Goal: Navigation & Orientation: Find specific page/section

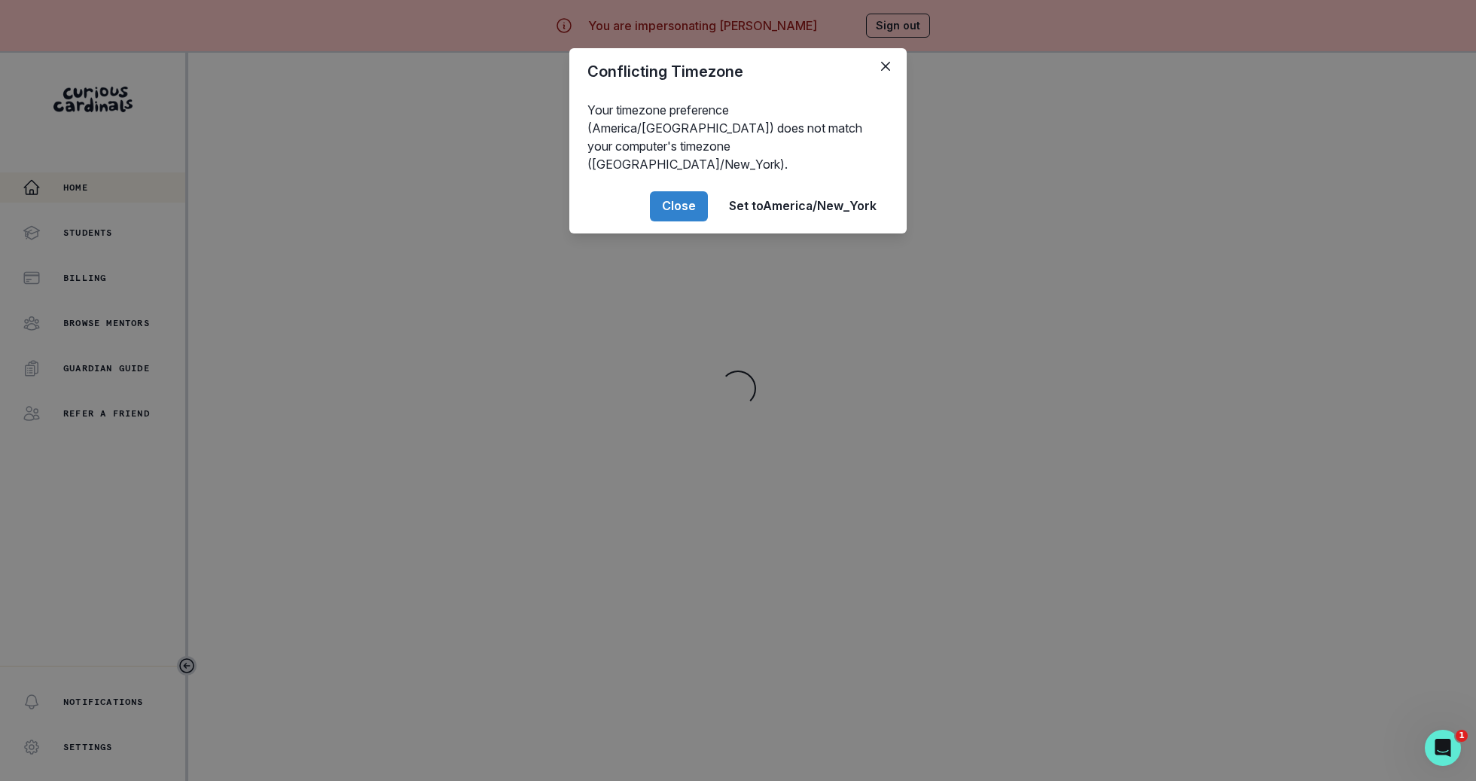
click at [340, 492] on div "Conflicting Timezone Your timezone preference (America/[GEOGRAPHIC_DATA]) does …" at bounding box center [738, 390] width 1476 height 781
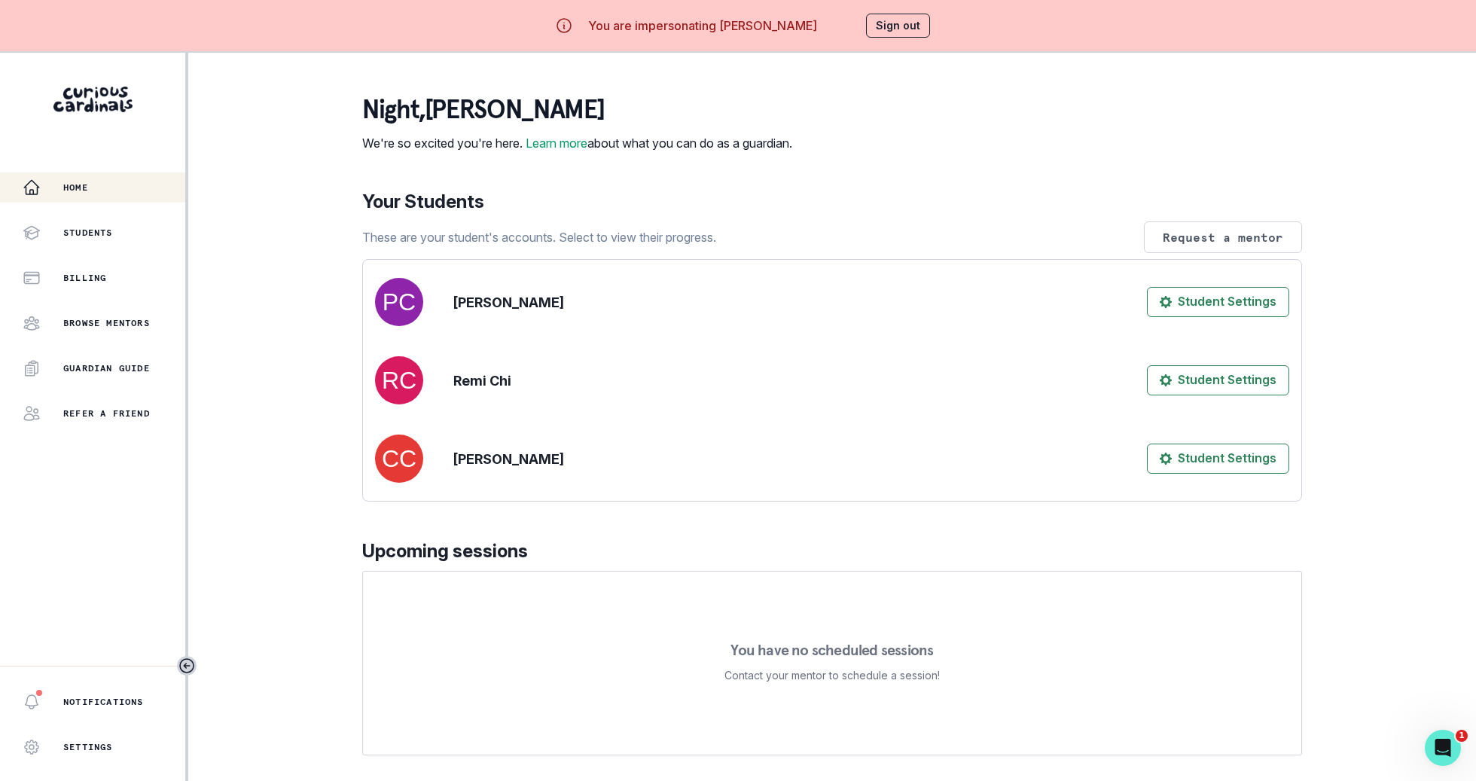
scroll to position [333, 0]
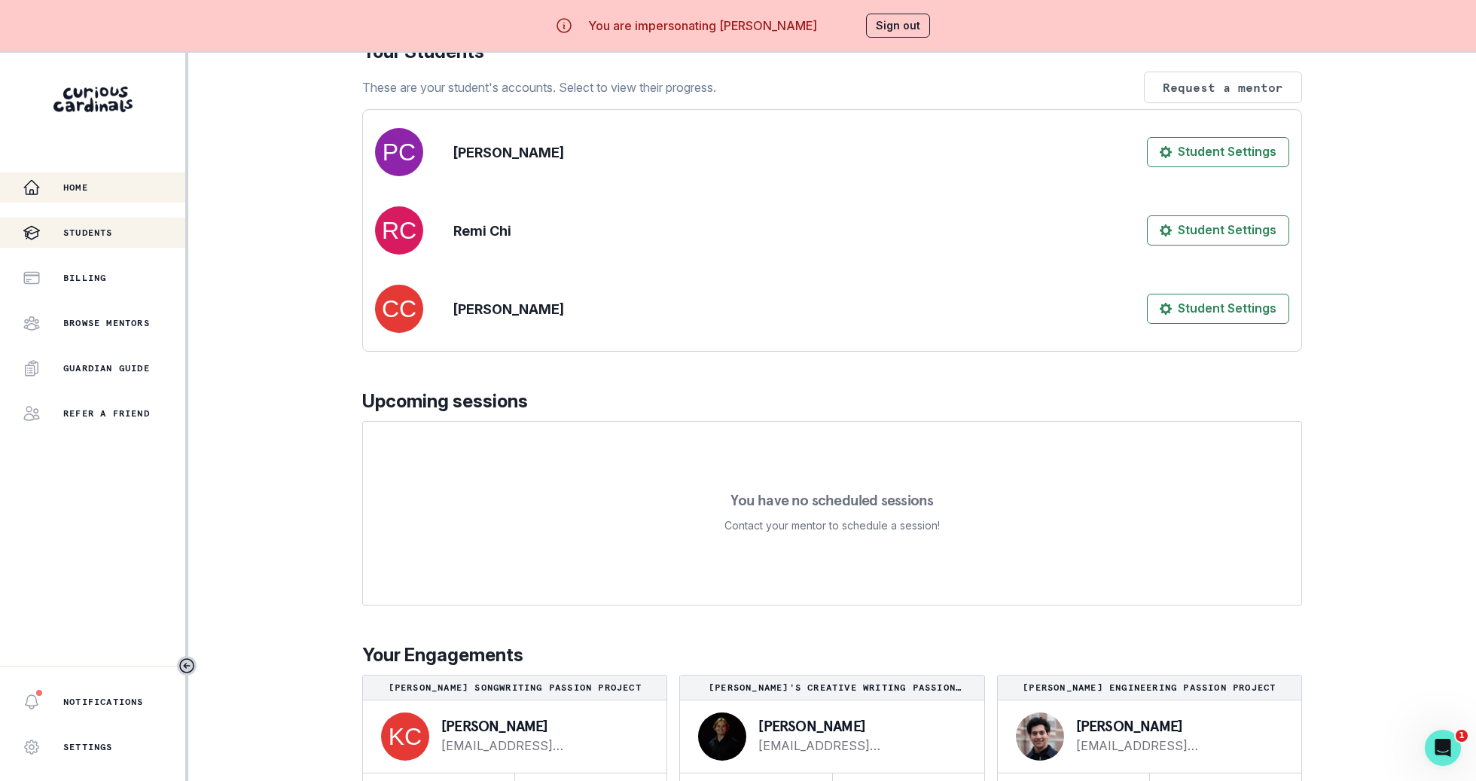
click at [126, 230] on div "Students" at bounding box center [104, 233] width 163 height 18
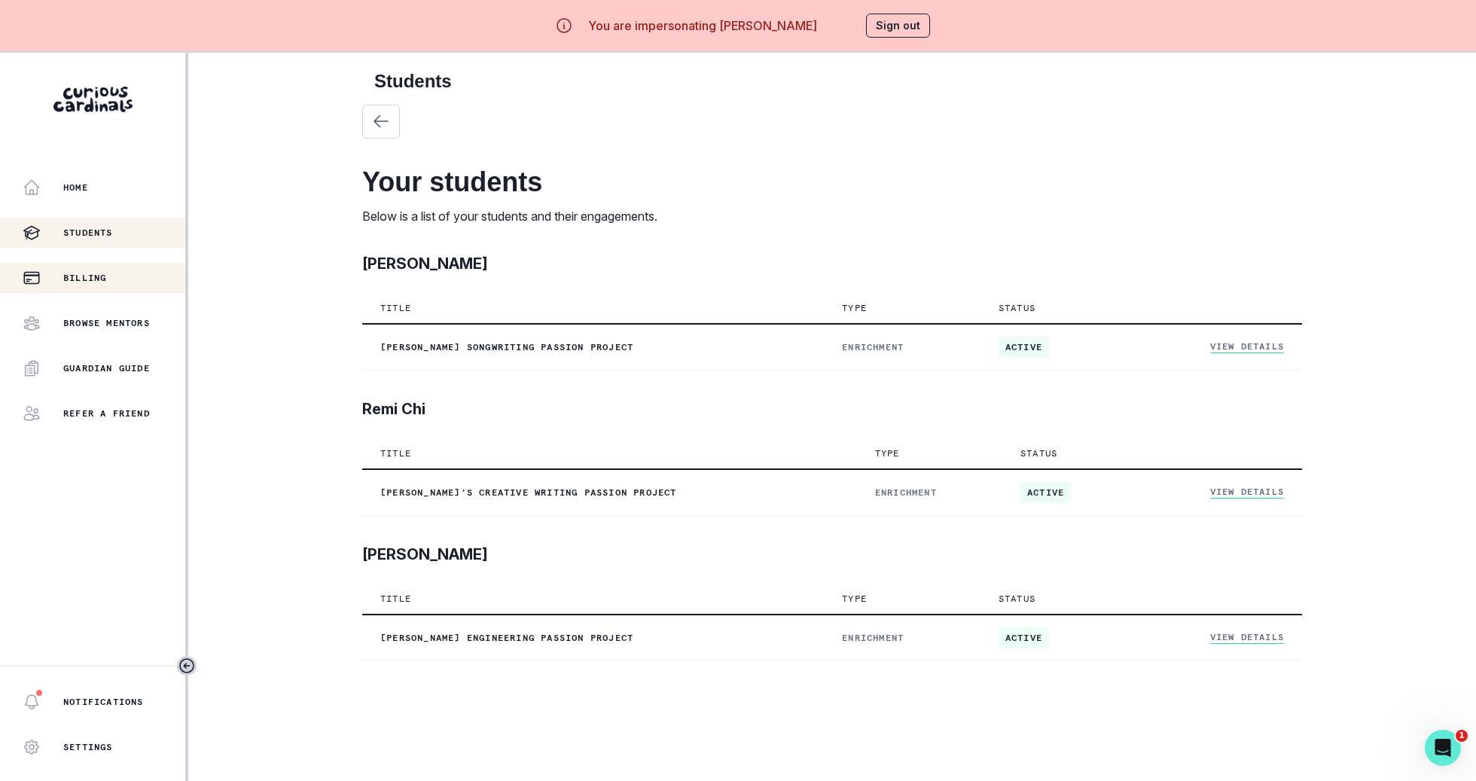
click at [142, 282] on div "Billing" at bounding box center [104, 278] width 163 height 18
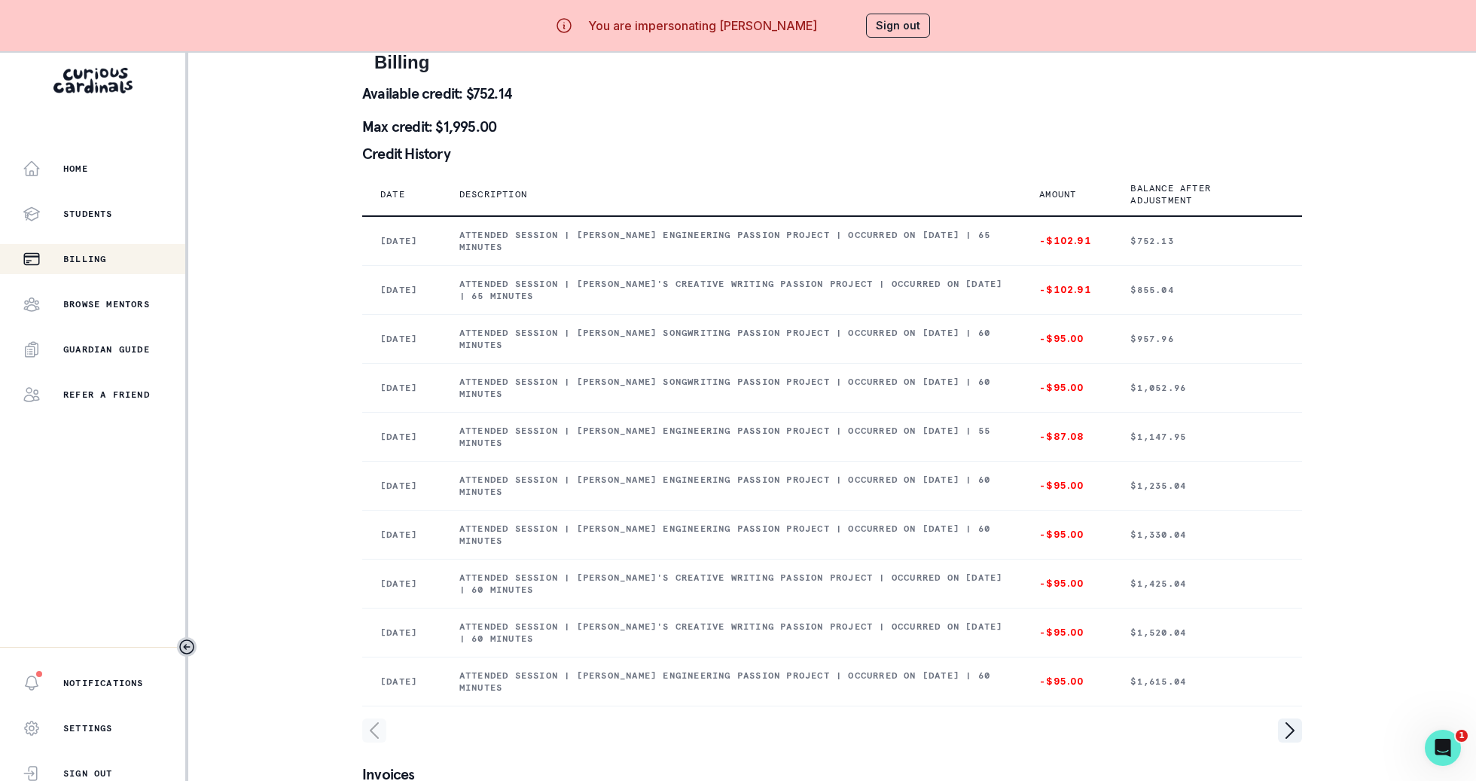
scroll to position [53, 0]
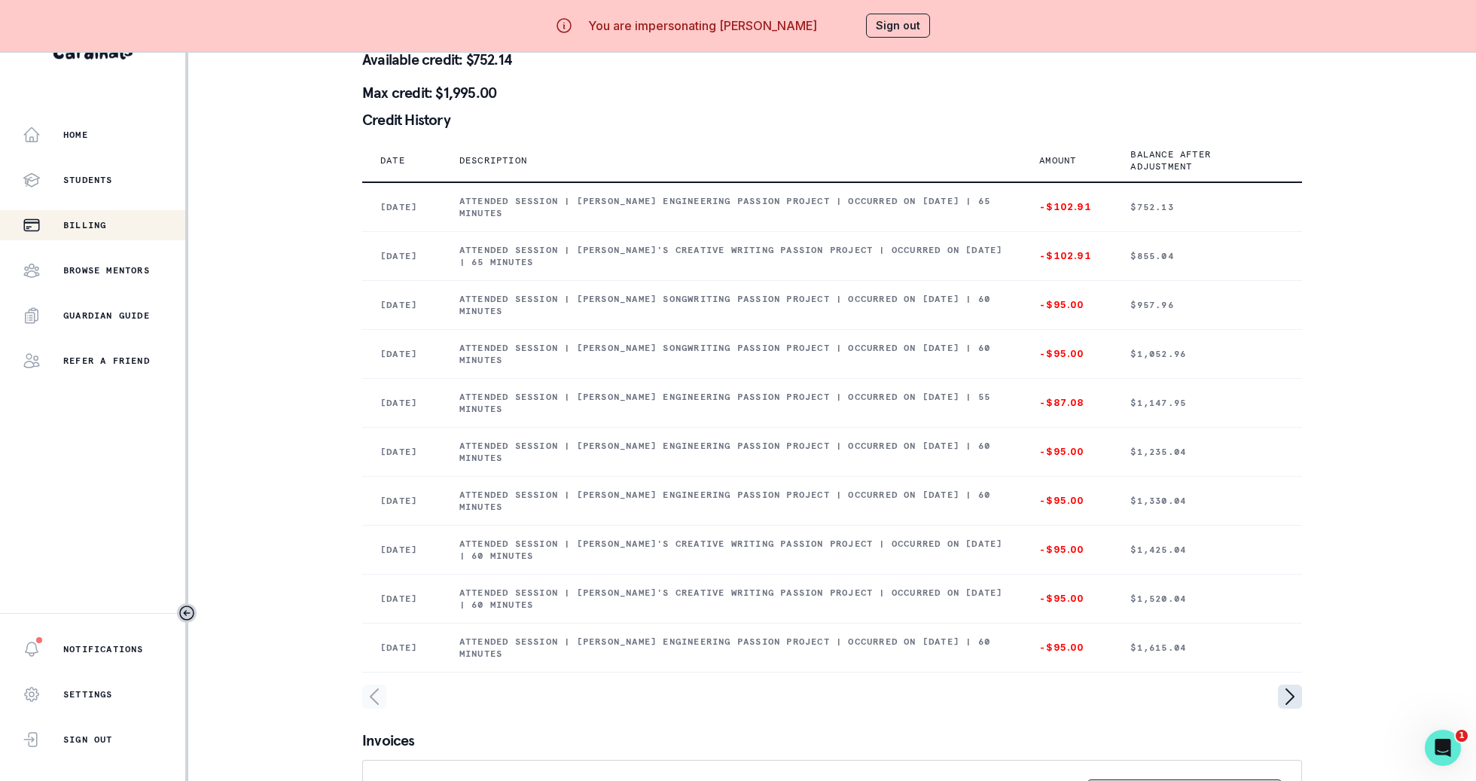
click at [1288, 686] on icon "page right" at bounding box center [1290, 697] width 24 height 24
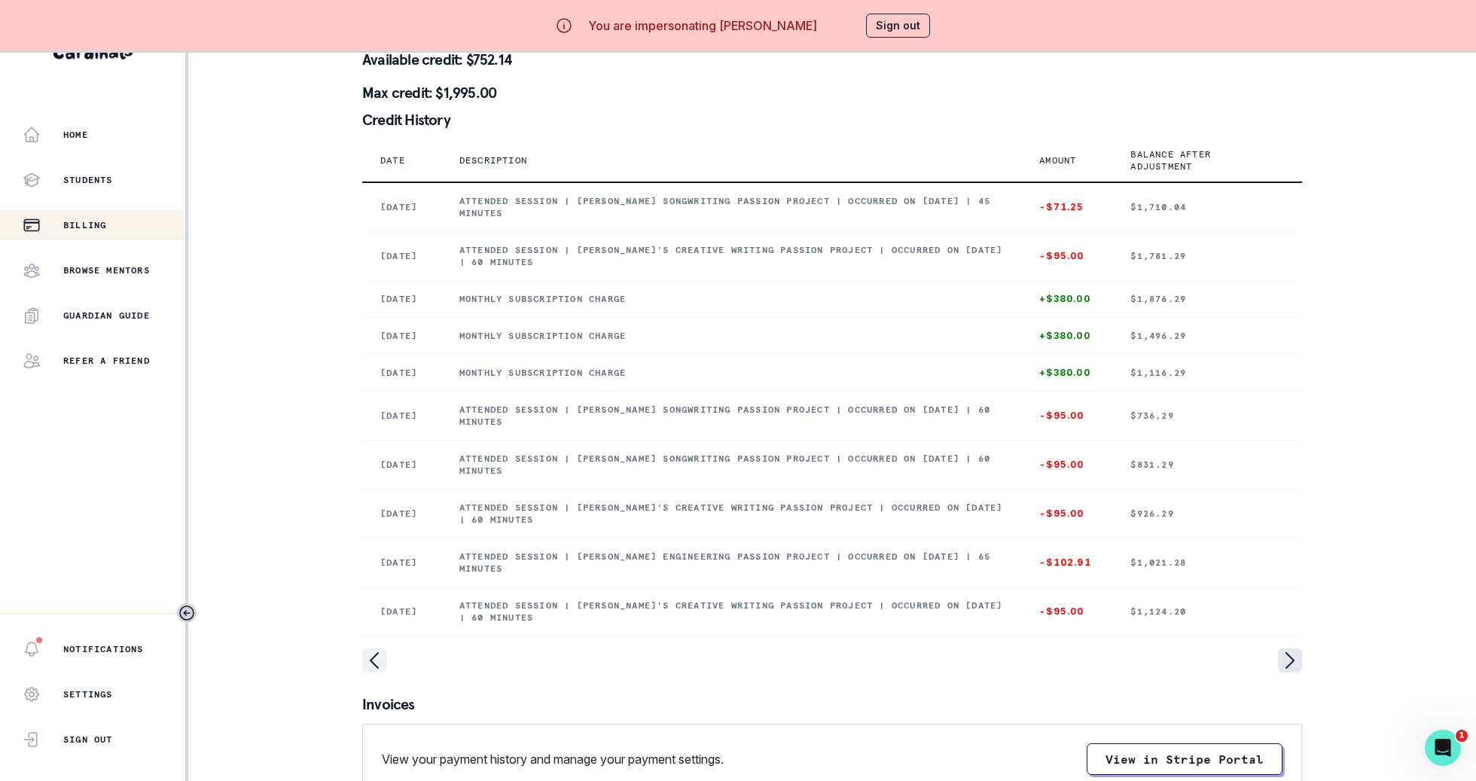
click at [1292, 673] on icon "page right" at bounding box center [1290, 660] width 24 height 24
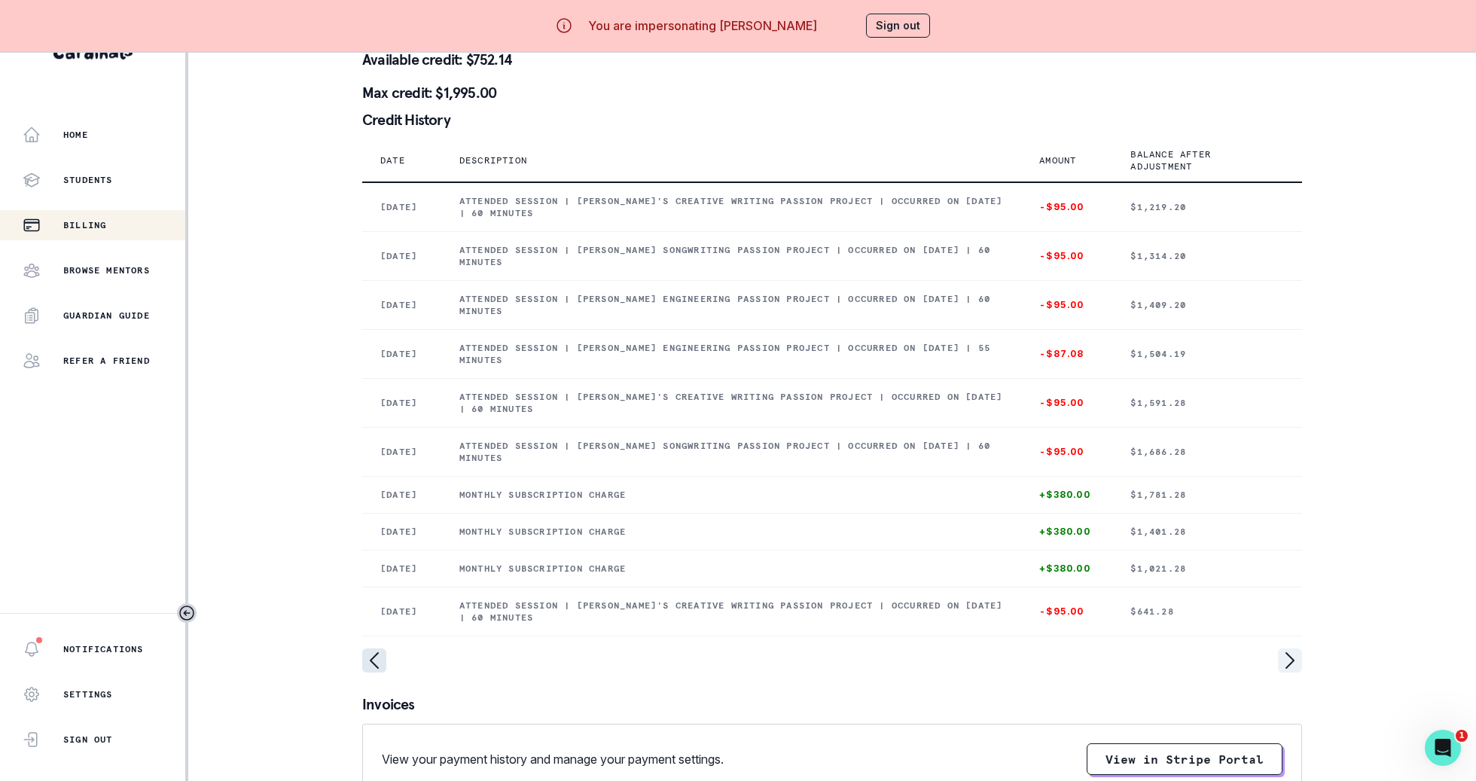
click at [375, 673] on icon "page left" at bounding box center [374, 660] width 24 height 24
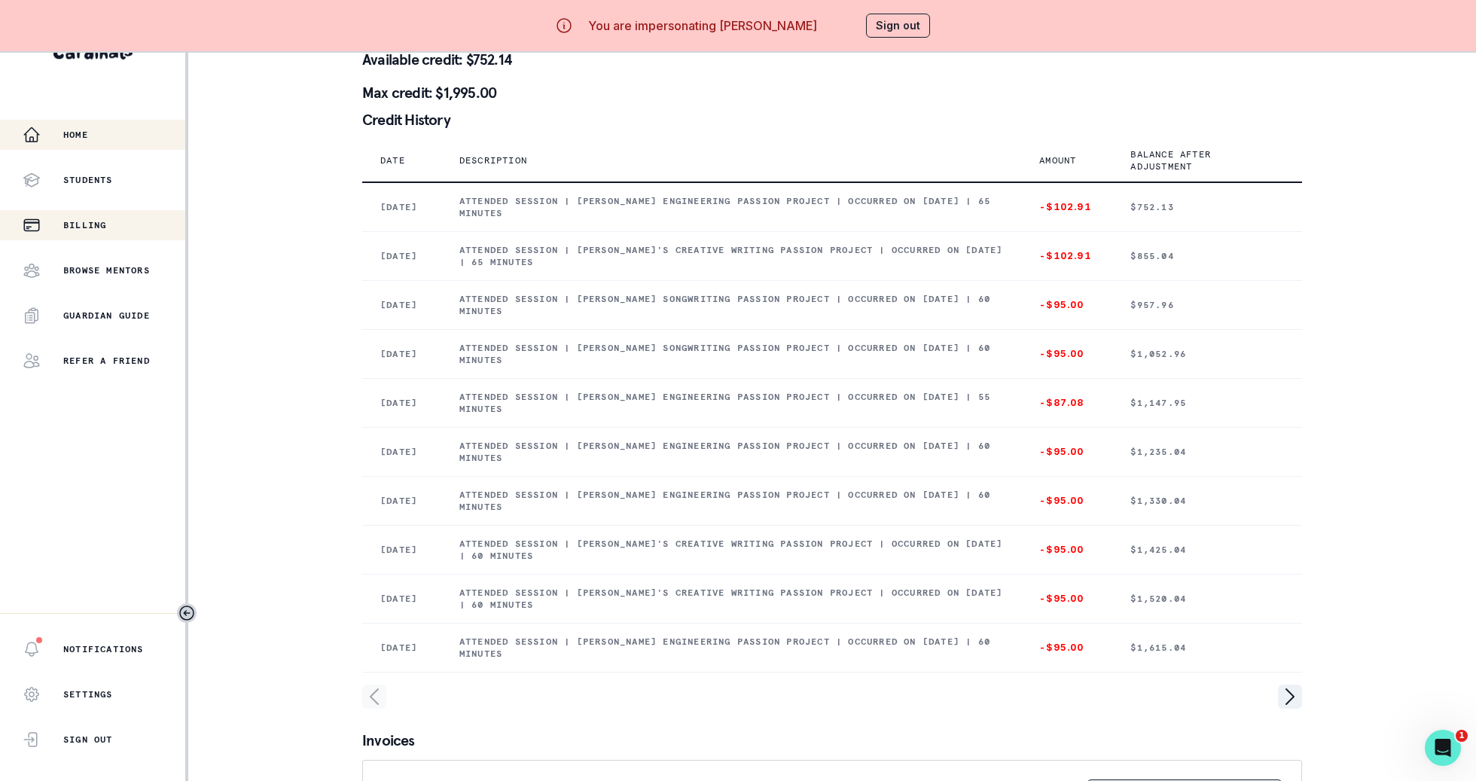
click at [108, 128] on div "Home" at bounding box center [104, 135] width 163 height 18
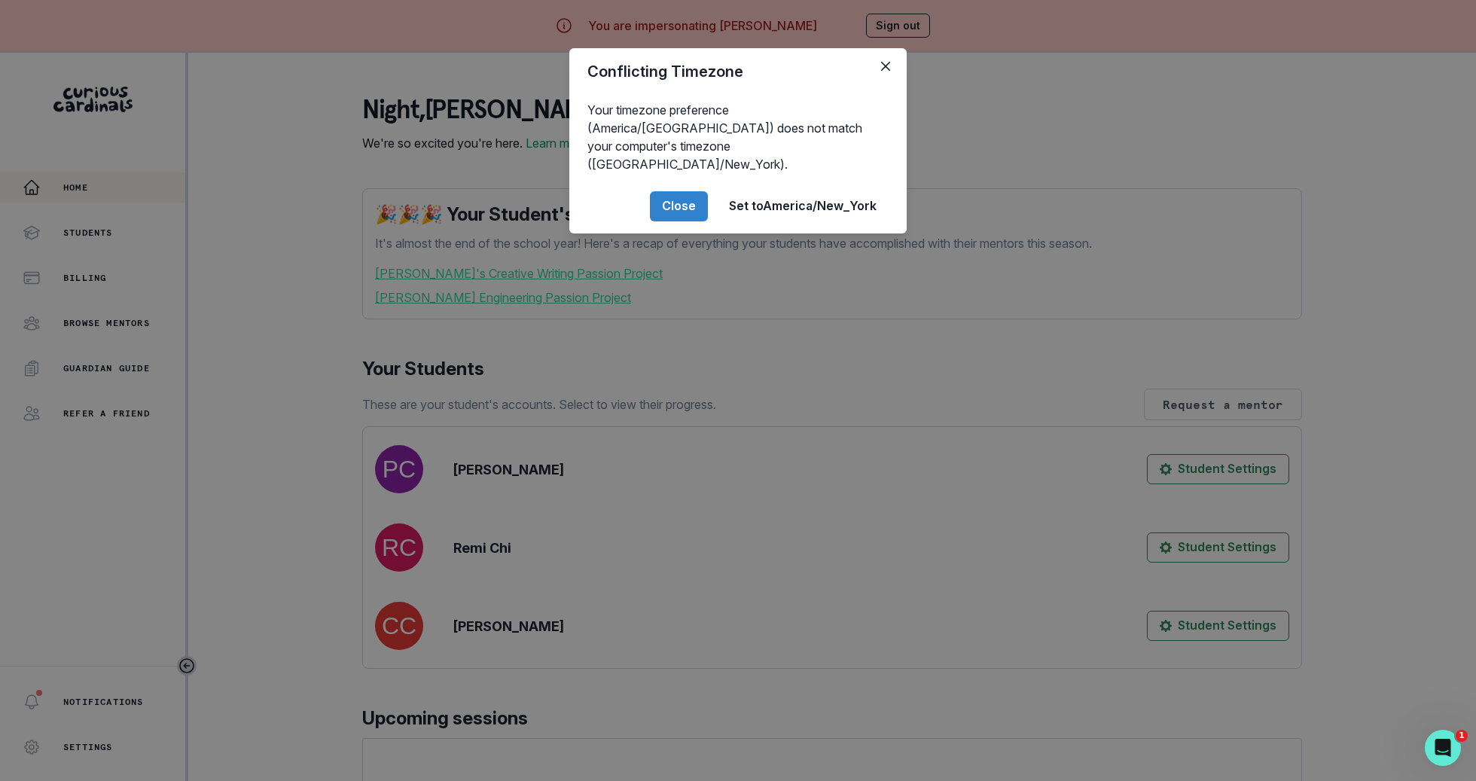
click at [926, 66] on div "Conflicting Timezone Your timezone preference (America/[GEOGRAPHIC_DATA]) does …" at bounding box center [738, 390] width 1476 height 781
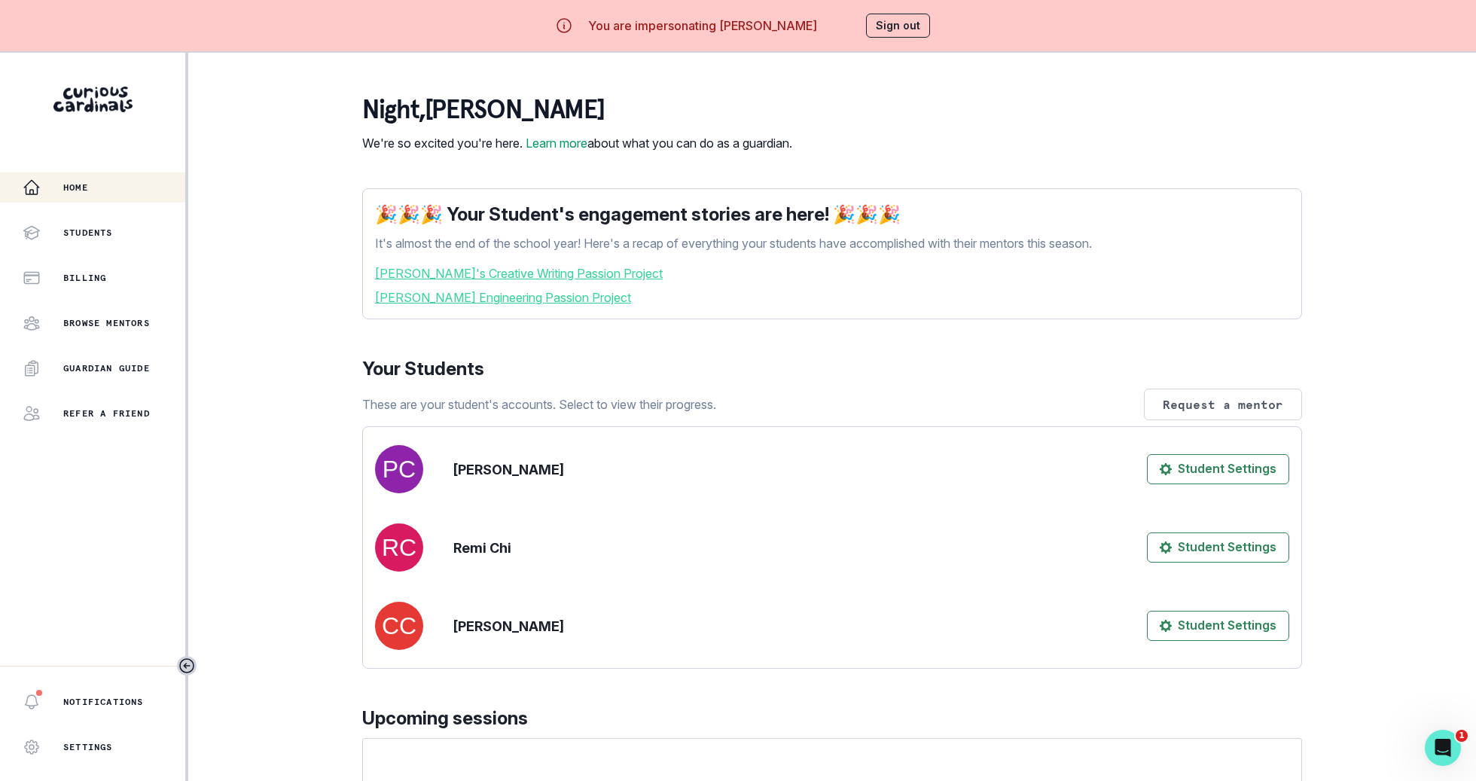
click at [904, 27] on button "Sign out" at bounding box center [898, 26] width 64 height 24
